Goal: Task Accomplishment & Management: Use online tool/utility

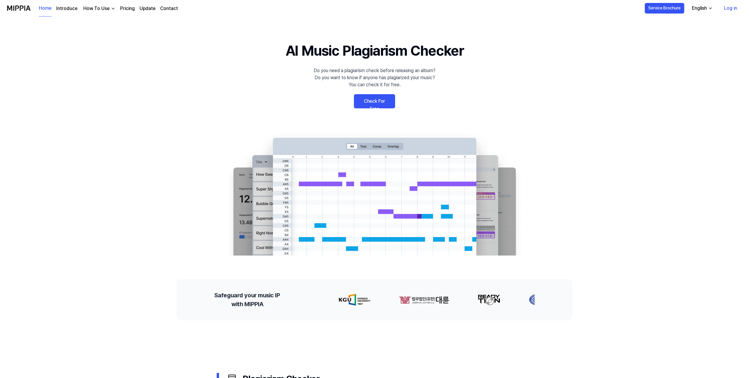
click at [378, 102] on link "Check For Free" at bounding box center [374, 101] width 41 height 14
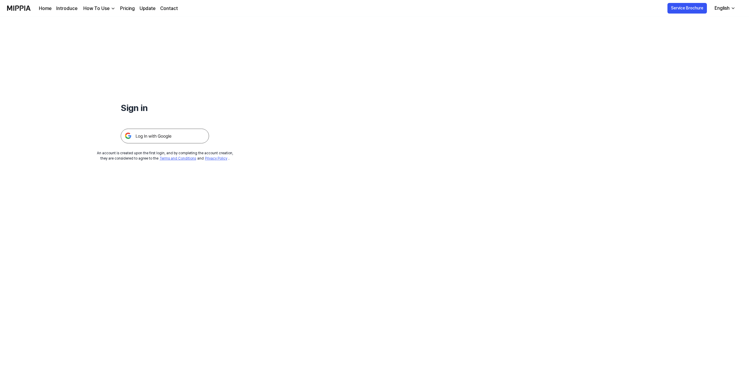
click at [153, 134] on img at bounding box center [165, 136] width 88 height 15
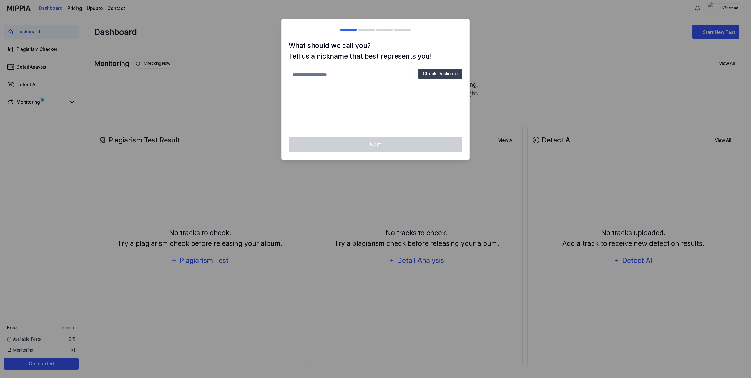
click at [316, 74] on input "text" at bounding box center [352, 75] width 127 height 12
type input "****"
click at [444, 72] on button "Check Duplicate" at bounding box center [440, 74] width 44 height 11
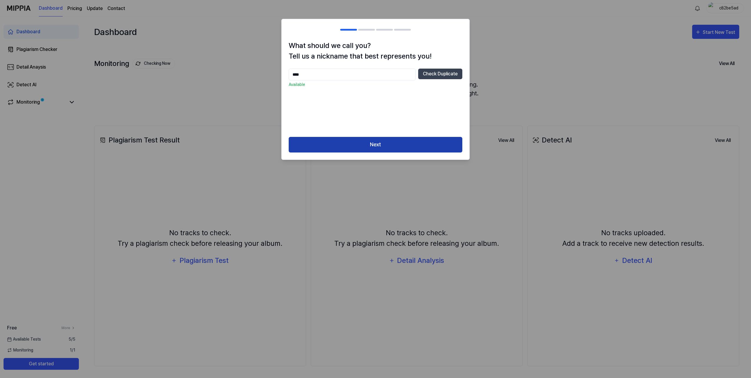
click at [382, 145] on button "Next" at bounding box center [376, 145] width 174 height 16
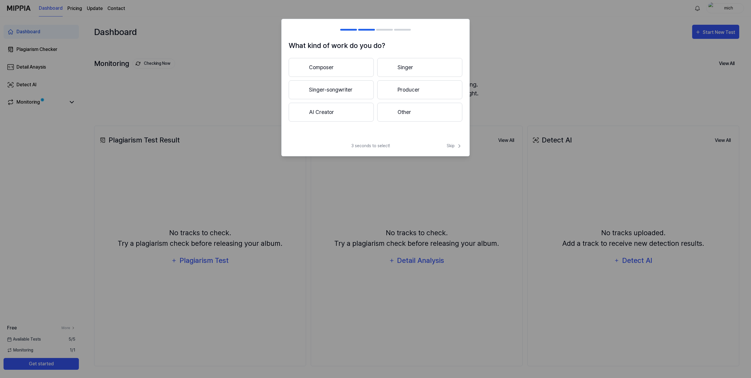
click at [326, 110] on button "AI Creator" at bounding box center [331, 112] width 85 height 19
click at [324, 90] on button "Less than 3 years" at bounding box center [331, 89] width 85 height 19
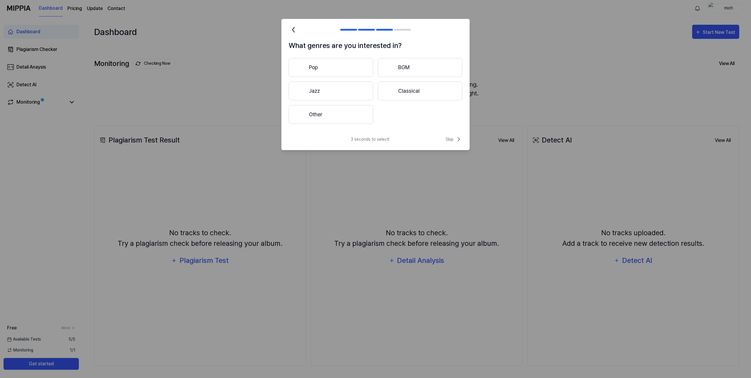
click at [343, 68] on button "Pop" at bounding box center [331, 67] width 84 height 19
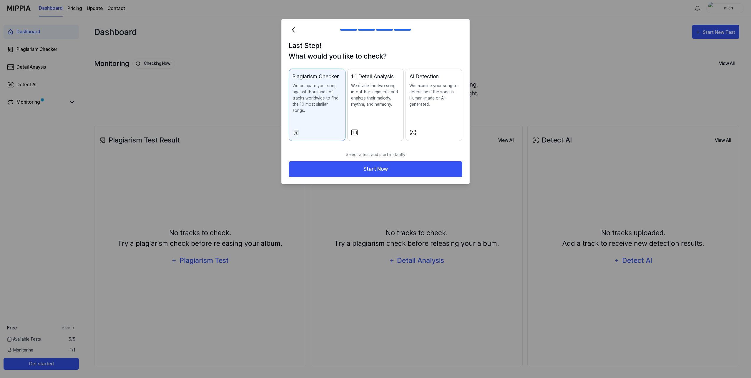
click at [318, 100] on p "We compare your song against thousands of tracks worldwide to find the 10 most …" at bounding box center [317, 98] width 49 height 31
click at [361, 164] on button "Start Now" at bounding box center [376, 169] width 174 height 16
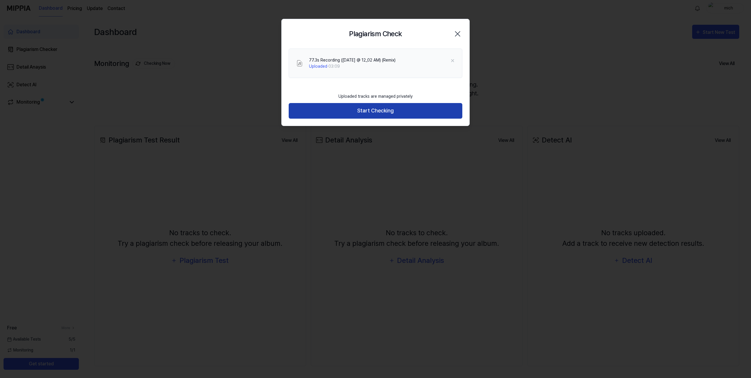
click at [385, 109] on button "Start Checking" at bounding box center [376, 111] width 174 height 16
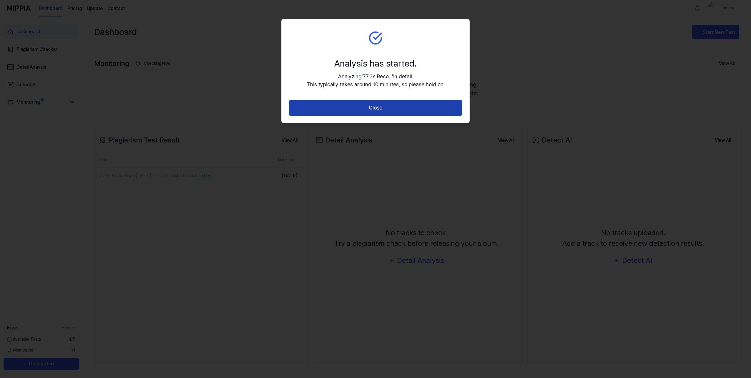
click at [377, 109] on button "Close" at bounding box center [376, 108] width 174 height 16
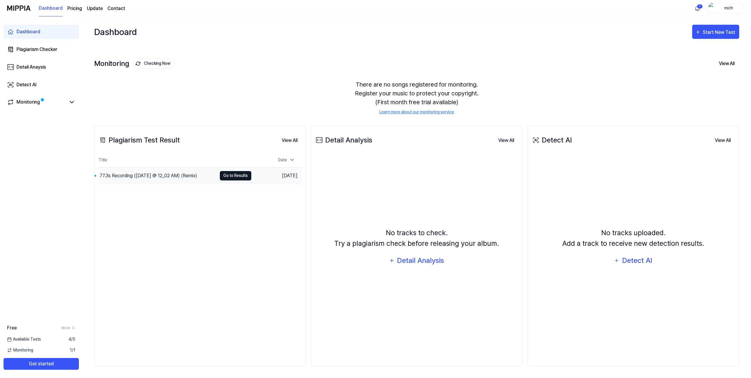
click at [237, 176] on button "Go to Results" at bounding box center [235, 175] width 31 height 9
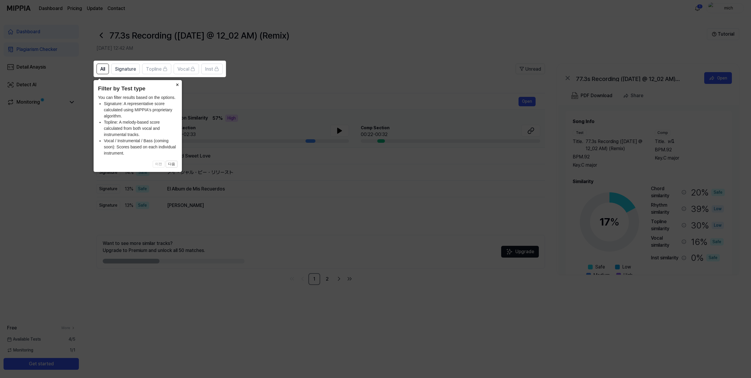
click at [176, 85] on button "×" at bounding box center [176, 84] width 9 height 8
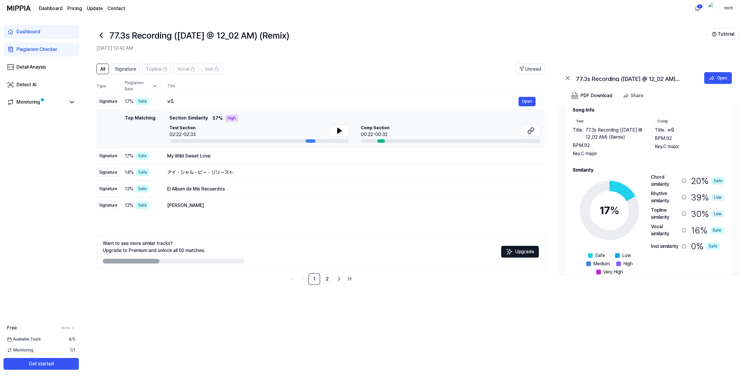
scroll to position [25, 0]
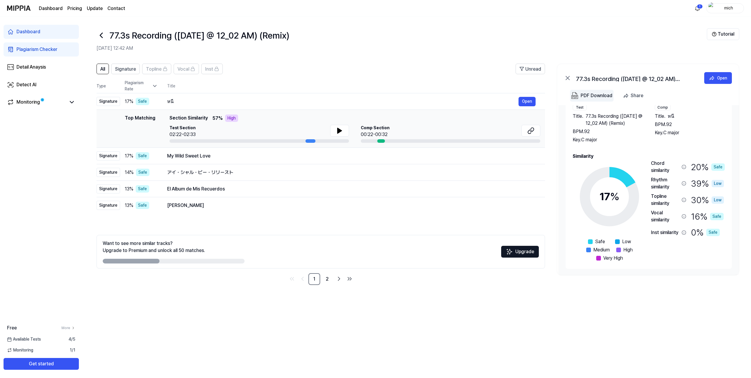
click at [584, 97] on div "PDF Download" at bounding box center [597, 96] width 32 height 8
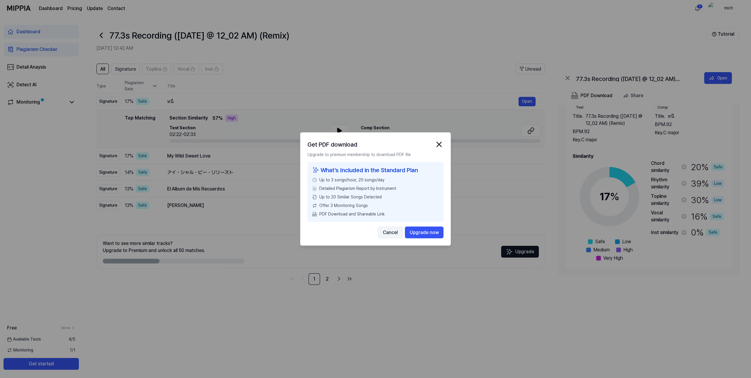
click at [389, 232] on button "Cancel" at bounding box center [390, 233] width 25 height 12
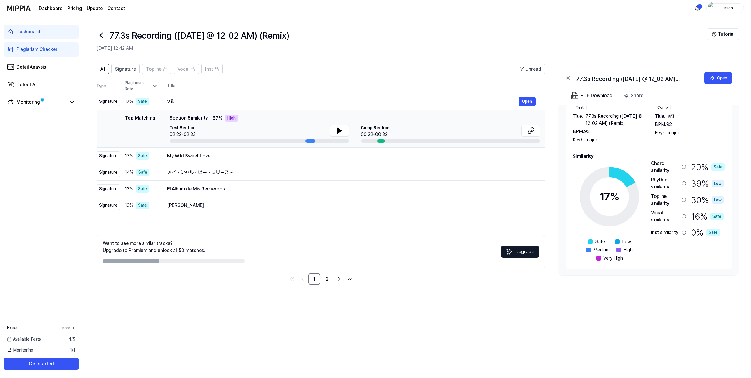
drag, startPoint x: 721, startPoint y: 260, endPoint x: 572, endPoint y: 62, distance: 248.2
click at [572, 62] on div "All Signature Topline Vocal Inst Unread All Signature Topline Vocal Inst Type P…" at bounding box center [416, 177] width 669 height 239
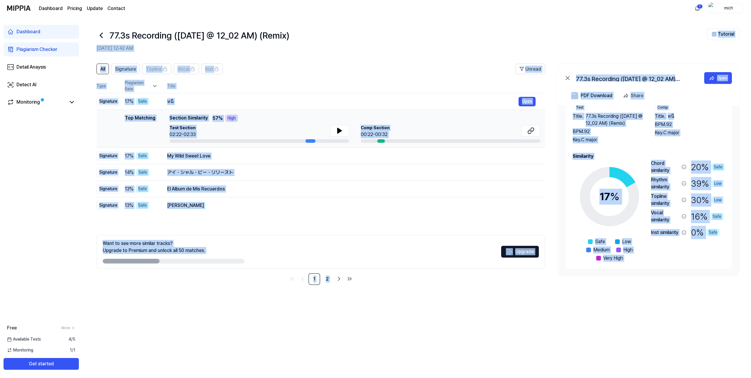
drag, startPoint x: 570, startPoint y: 38, endPoint x: 736, endPoint y: 280, distance: 293.7
click at [736, 281] on div "77.3s Recording (Aug 16 @ 12_02 AM) (Remix) Aug 16, 2025, 12:42 AM Tutorial All…" at bounding box center [416, 196] width 669 height 361
drag, startPoint x: 531, startPoint y: 21, endPoint x: 582, endPoint y: 42, distance: 54.9
click at [532, 21] on header "77.3s Recording (Aug 16 @ 12_02 AM) (Remix) Aug 16, 2025, 12:42 AM Tutorial" at bounding box center [416, 36] width 669 height 41
click at [554, 34] on div "77.3s Recording (Aug 16 @ 12_02 AM) (Remix)" at bounding box center [402, 35] width 610 height 14
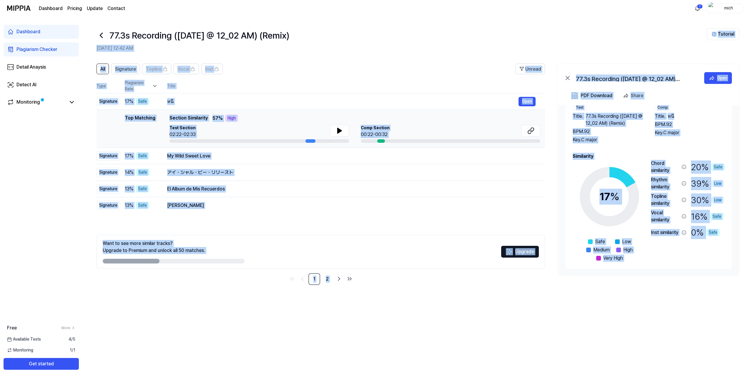
click at [555, 34] on div "77.3s Recording (Aug 16 @ 12_02 AM) (Remix)" at bounding box center [402, 35] width 610 height 14
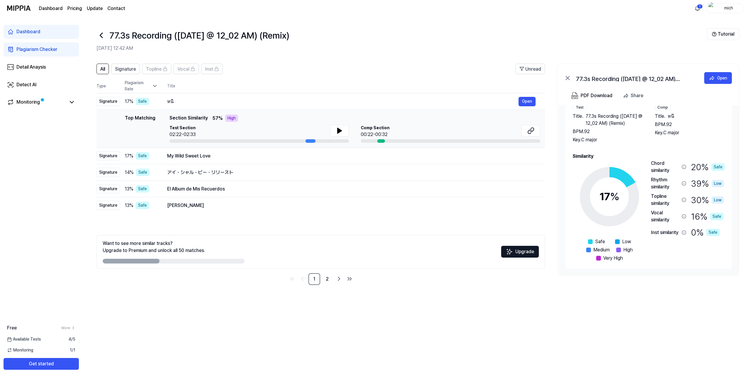
drag, startPoint x: 557, startPoint y: 63, endPoint x: 715, endPoint y: 226, distance: 226.9
click at [742, 271] on div "All Signature Topline Vocal Inst Unread All Signature Topline Vocal Inst Type P…" at bounding box center [416, 177] width 669 height 239
drag, startPoint x: 499, startPoint y: 69, endPoint x: 742, endPoint y: 291, distance: 329.4
click at [743, 293] on div "All Signature Topline Vocal Inst Unread All Signature Topline Vocal Inst Type P…" at bounding box center [416, 177] width 669 height 239
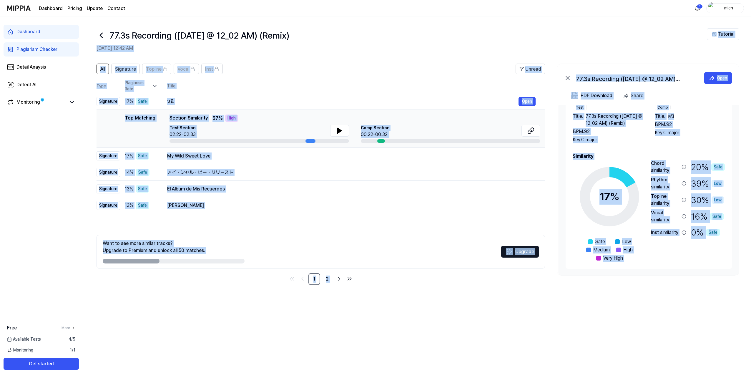
drag, startPoint x: 97, startPoint y: 57, endPoint x: 737, endPoint y: 307, distance: 686.5
click at [737, 307] on div "77.3s Recording (Aug 16 @ 12_02 AM) (Remix) Aug 16, 2025, 12:42 AM Tutorial All…" at bounding box center [416, 196] width 669 height 361
copy div "Aug 16, 2025, 12:42 AM Tutorial All Signature Topline Vocal Inst Unread All Sig…"
click at [101, 35] on icon at bounding box center [101, 35] width 9 height 9
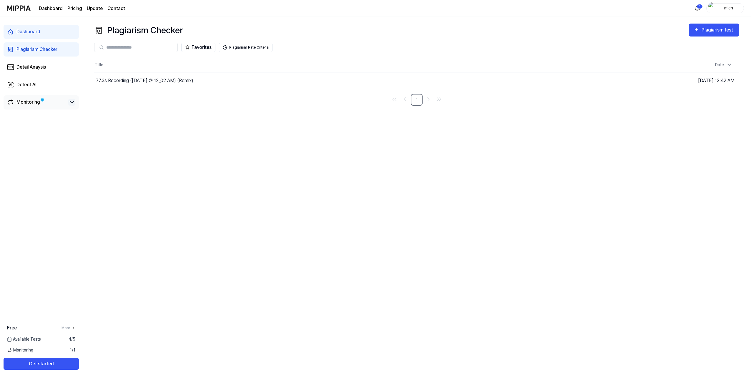
click at [74, 102] on icon at bounding box center [71, 102] width 7 height 7
click at [73, 102] on icon at bounding box center [72, 102] width 4 height 2
